Goal: Communication & Community: Answer question/provide support

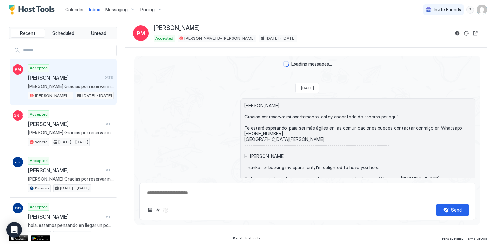
scroll to position [31, 0]
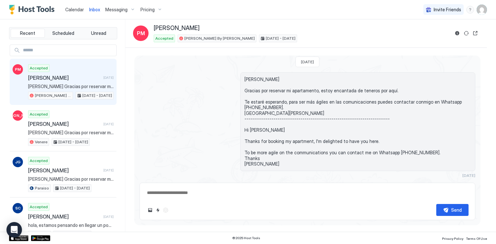
drag, startPoint x: 0, startPoint y: 0, endPoint x: 72, endPoint y: 9, distance: 72.2
click at [72, 9] on span "Calendar" at bounding box center [74, 9] width 19 height 5
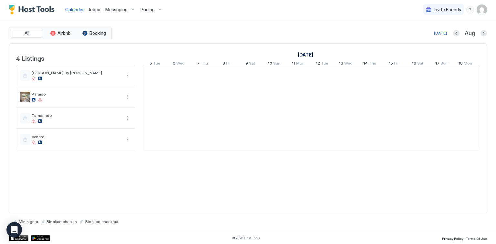
scroll to position [0, 358]
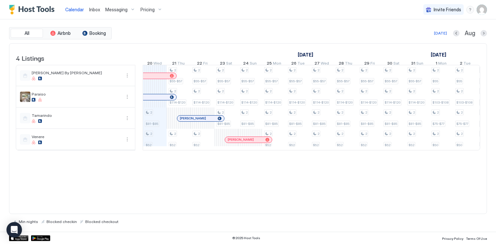
click at [96, 6] on link "Inbox" at bounding box center [94, 9] width 11 height 7
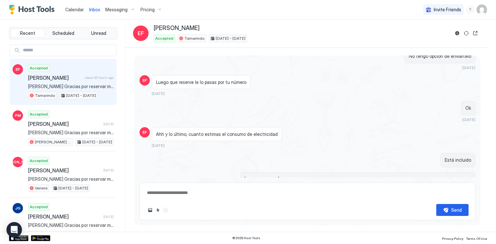
scroll to position [366, 0]
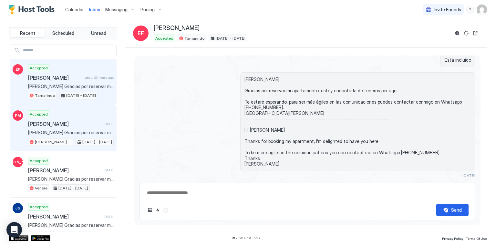
click at [87, 118] on div "Accepted [PERSON_NAME] [DATE] [PERSON_NAME] Gracias por reservar mi apartamento…" at bounding box center [71, 127] width 86 height 35
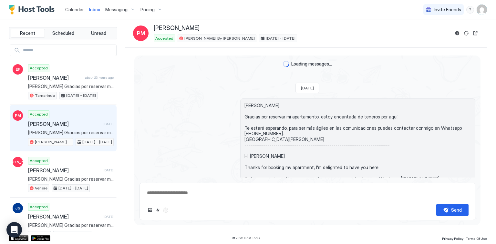
scroll to position [31, 0]
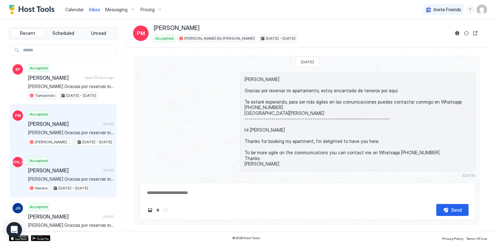
click at [96, 160] on div "Accepted [PERSON_NAME] [DATE] [PERSON_NAME] Gracias por reservar mi apartamento…" at bounding box center [71, 174] width 86 height 35
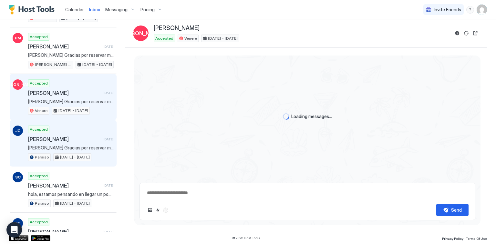
scroll to position [191, 0]
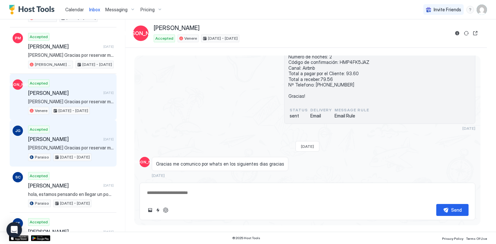
click at [93, 148] on span "[PERSON_NAME] Gracias por reservar mi apartamento, estoy encantada de teneros p…" at bounding box center [71, 148] width 86 height 6
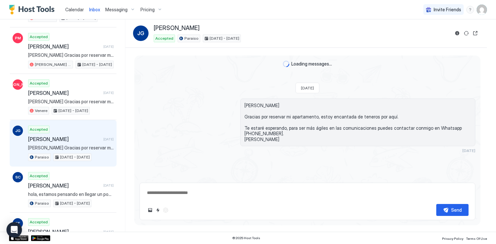
scroll to position [72, 0]
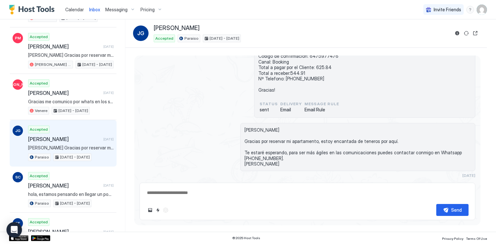
drag, startPoint x: 219, startPoint y: 27, endPoint x: 152, endPoint y: 26, distance: 66.5
click at [152, 26] on div "JG [PERSON_NAME] Accepted Paraiso [DATE] - [DATE]" at bounding box center [291, 34] width 316 height 18
copy span "[PERSON_NAME]"
drag, startPoint x: 79, startPoint y: 9, endPoint x: 90, endPoint y: 9, distance: 11.3
click at [79, 9] on span "Calendar" at bounding box center [74, 9] width 19 height 5
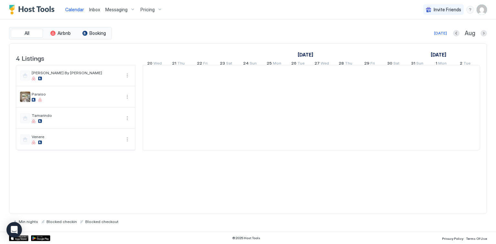
scroll to position [0, 358]
click at [94, 10] on span "Inbox" at bounding box center [94, 9] width 11 height 5
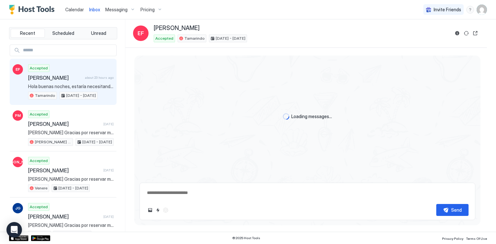
scroll to position [366, 0]
